Goal: Information Seeking & Learning: Learn about a topic

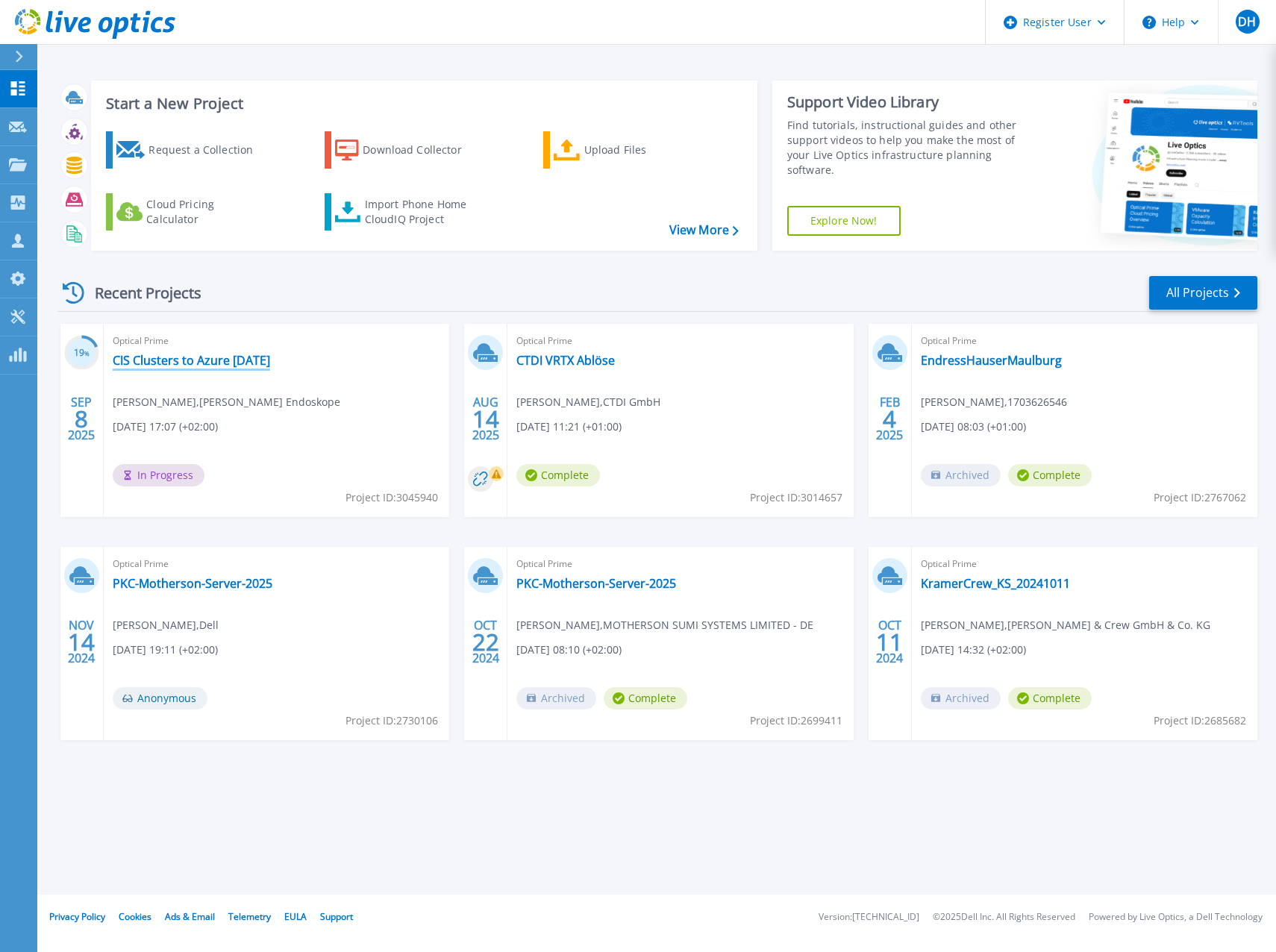
click at [191, 358] on link "CIS Clusters to Azure [DATE]" at bounding box center [191, 359] width 157 height 14
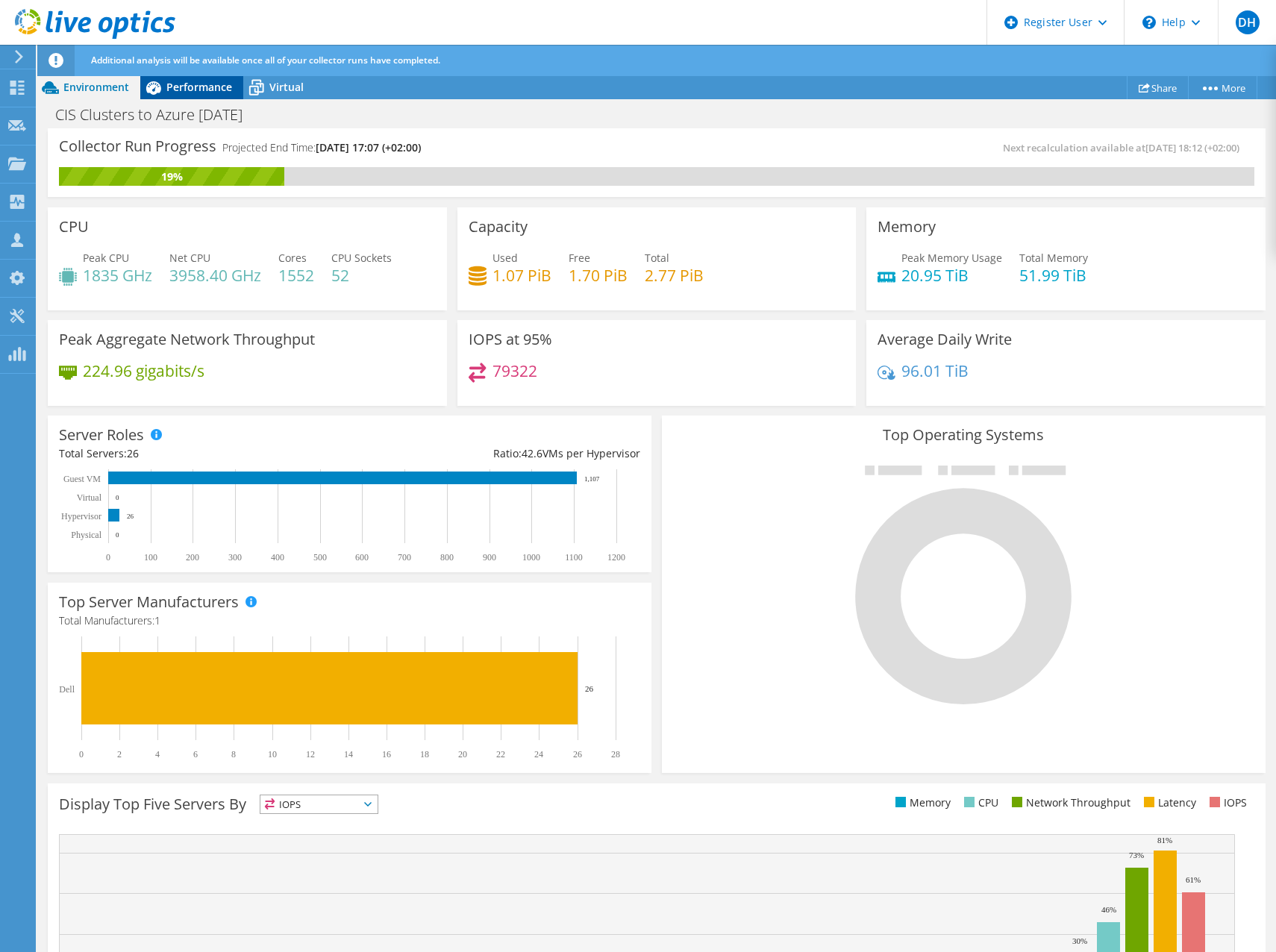
click at [196, 90] on span "Performance" at bounding box center [199, 87] width 66 height 14
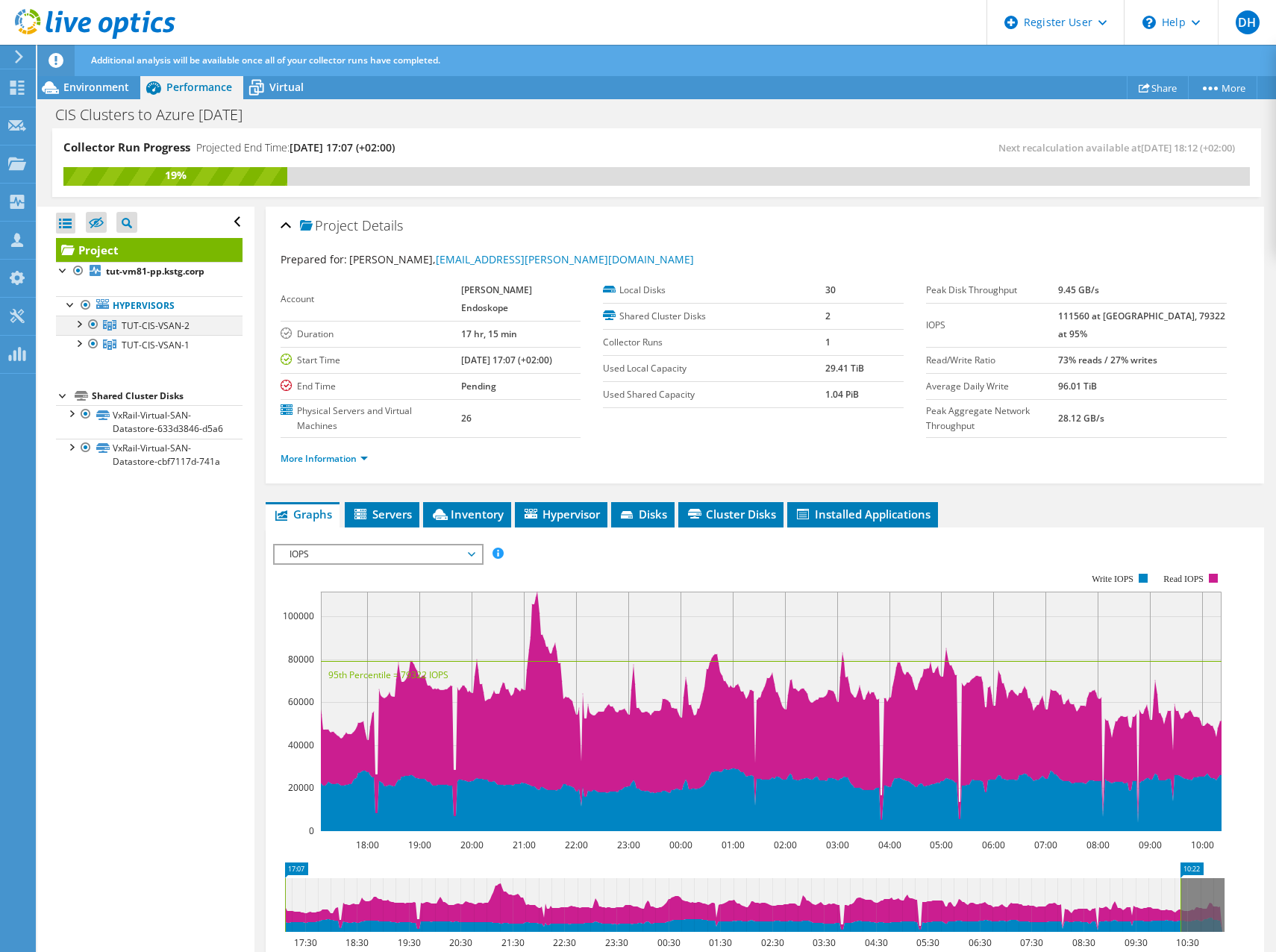
click at [79, 324] on div at bounding box center [78, 323] width 14 height 14
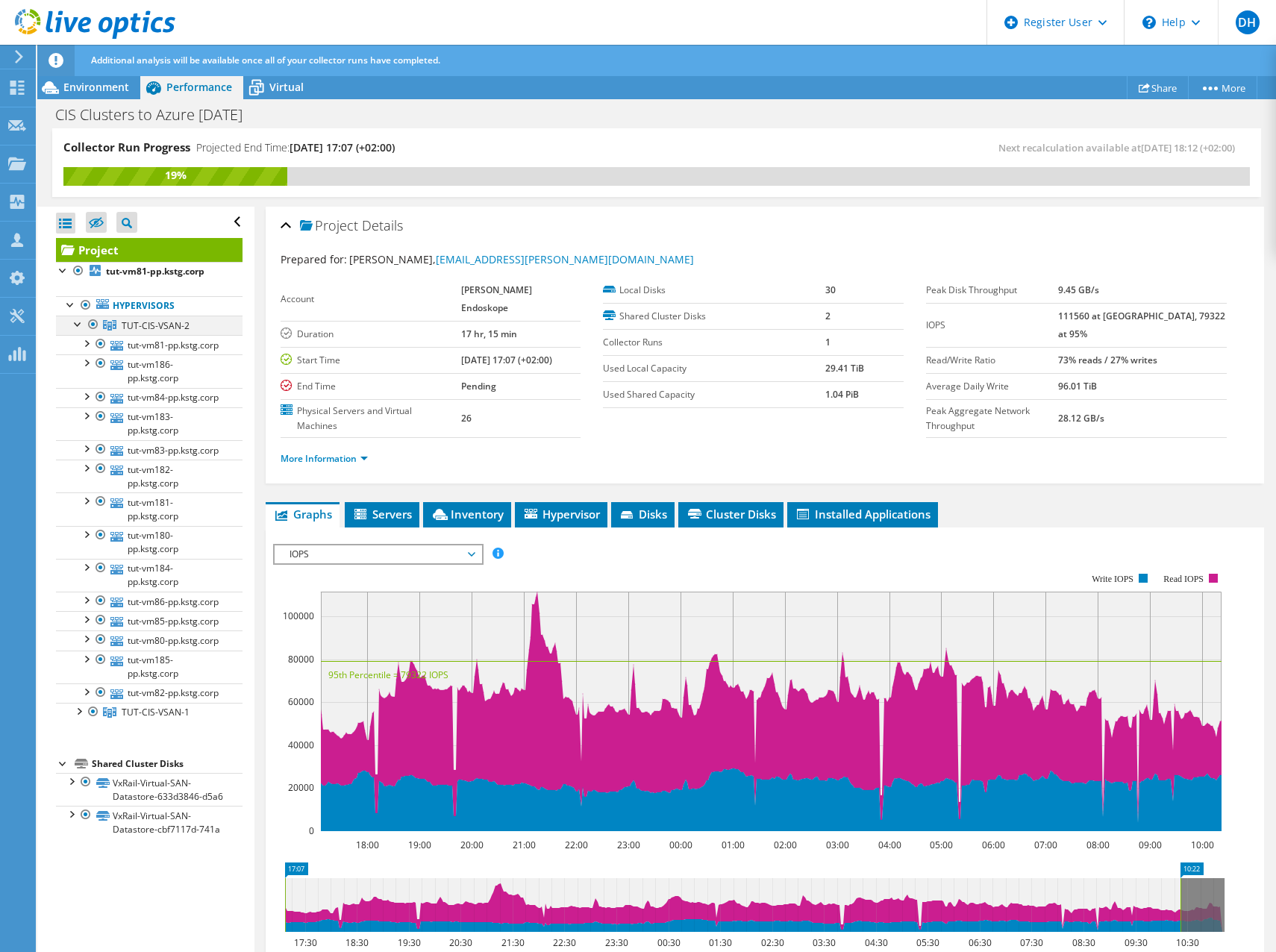
click at [79, 324] on div at bounding box center [78, 323] width 14 height 14
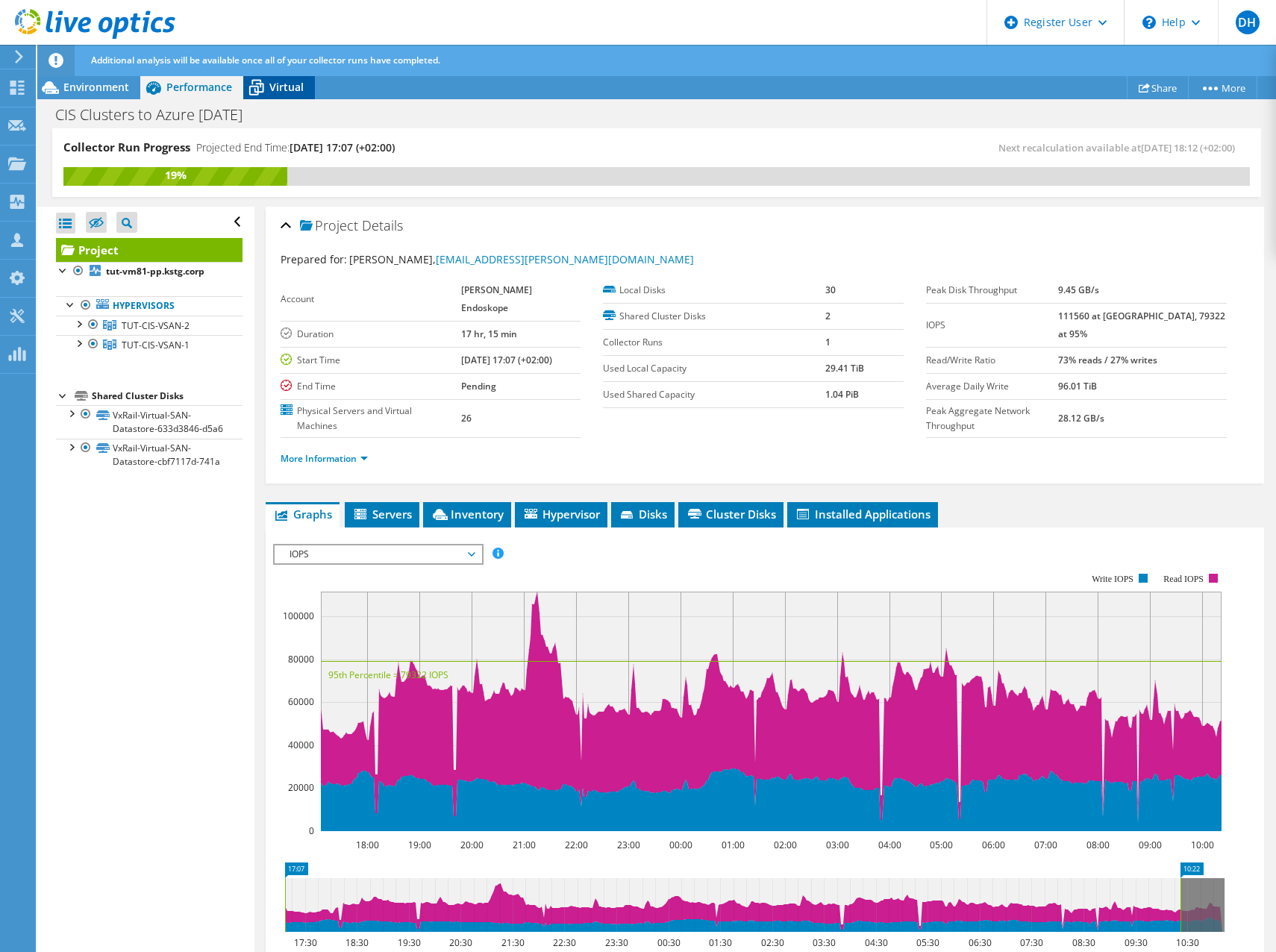
click at [274, 97] on div "Virtual" at bounding box center [279, 87] width 71 height 24
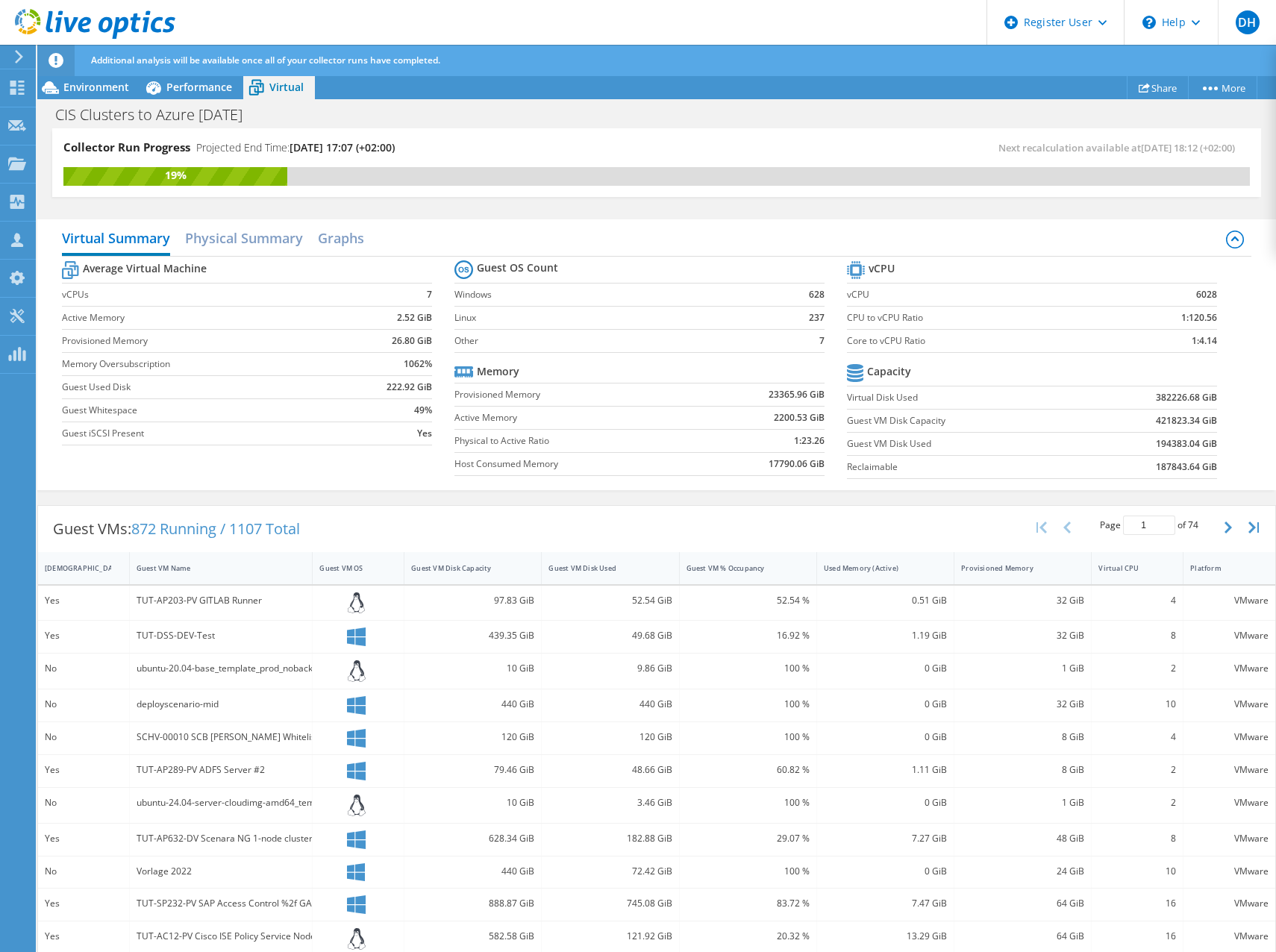
click at [636, 130] on div "Collector Run Progress Projected End Time: 09/12/2025, 17:07 (+02:00) Next reca…" at bounding box center [656, 162] width 1209 height 68
click at [19, 86] on use at bounding box center [17, 88] width 14 height 14
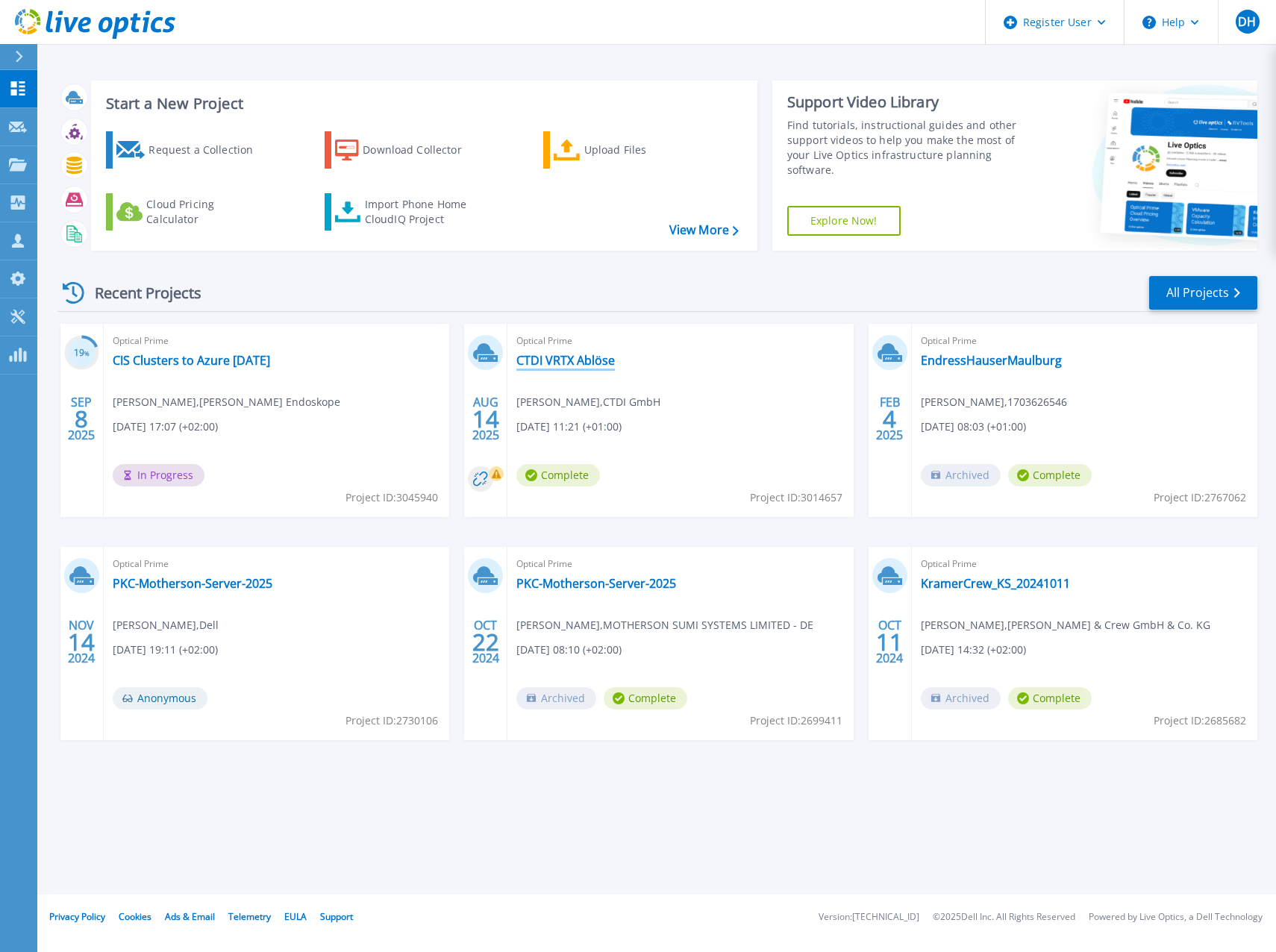
click at [548, 359] on link "CTDI VRTX Ablöse" at bounding box center [566, 359] width 98 height 14
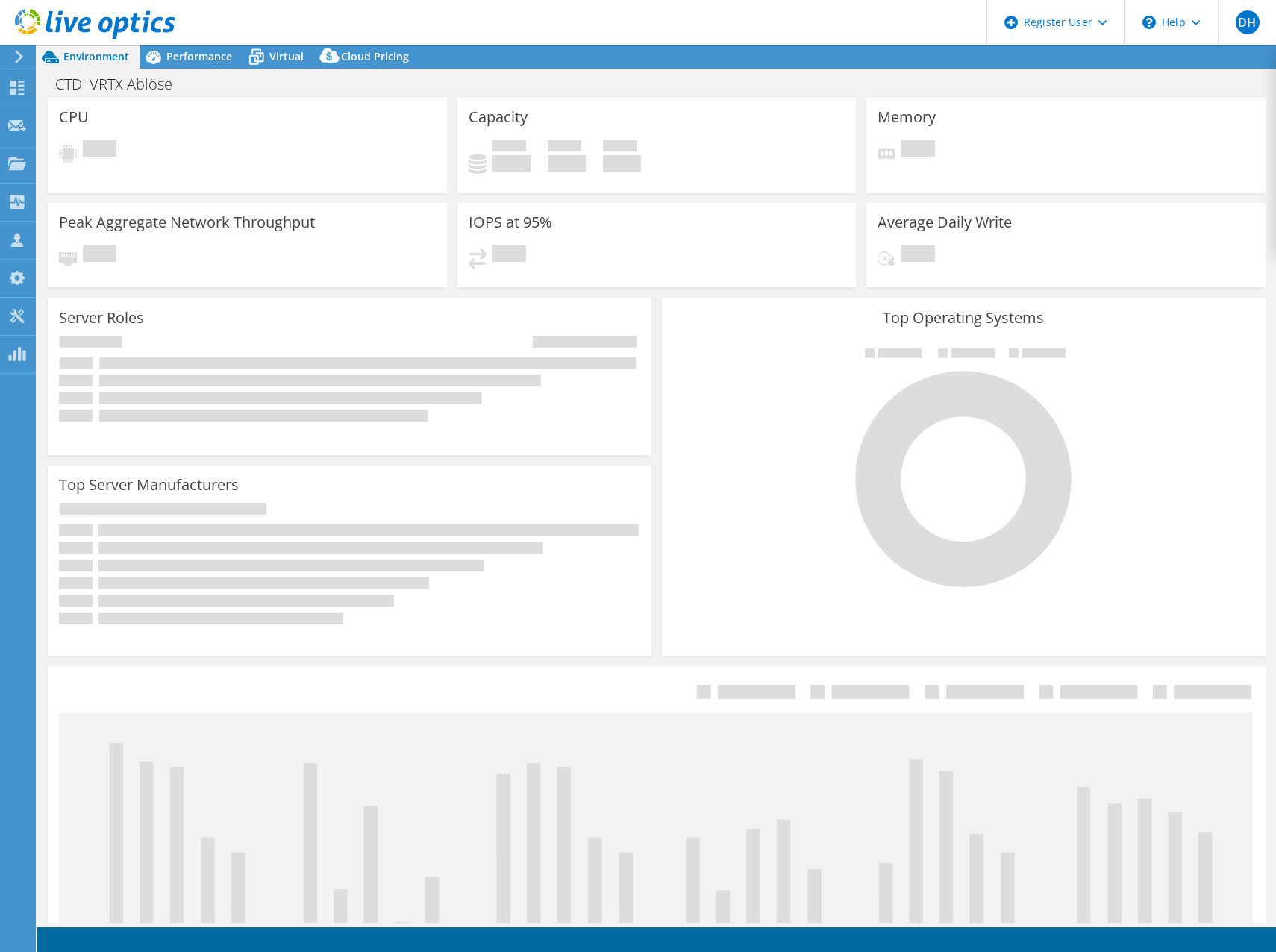
select select "USD"
